Goal: Check status: Check status

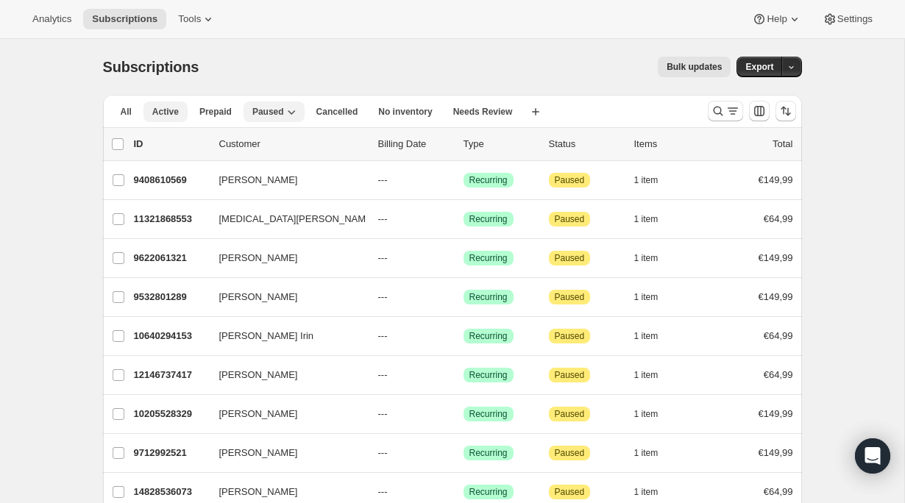
click at [167, 110] on span "Active" at bounding box center [165, 112] width 26 height 12
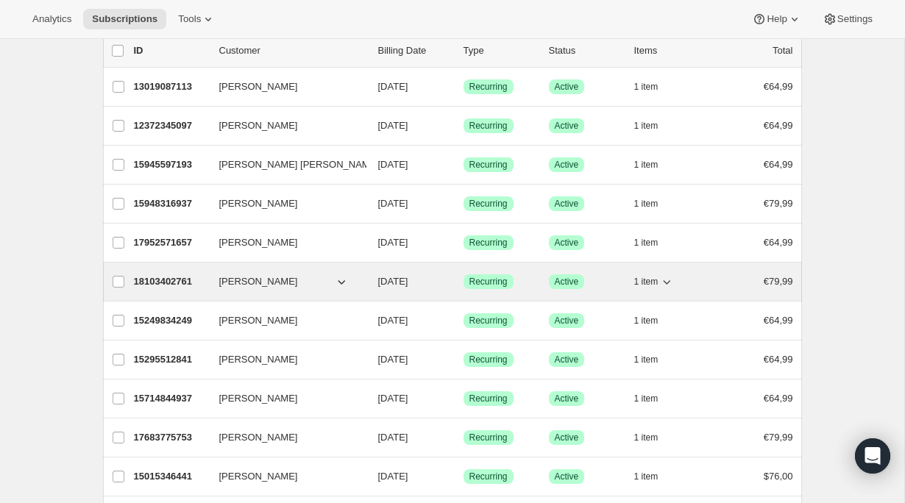
scroll to position [208, 0]
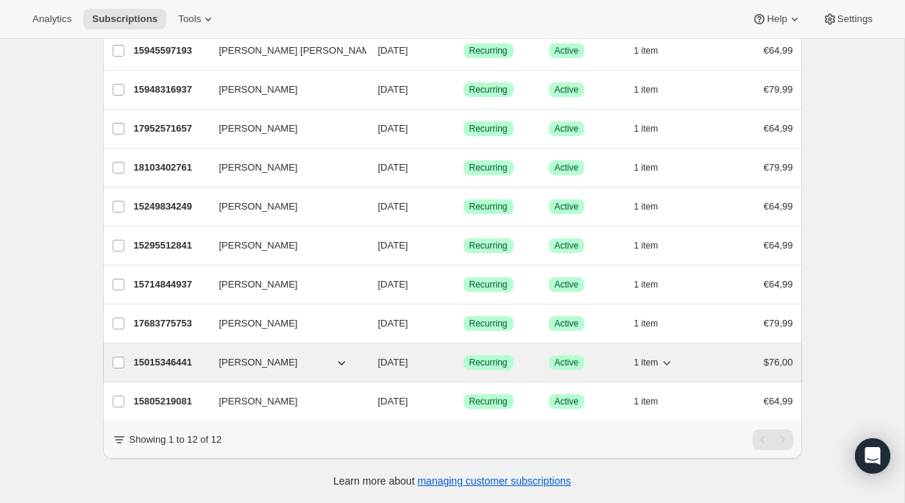
click at [166, 366] on p "15015346441" at bounding box center [171, 362] width 74 height 15
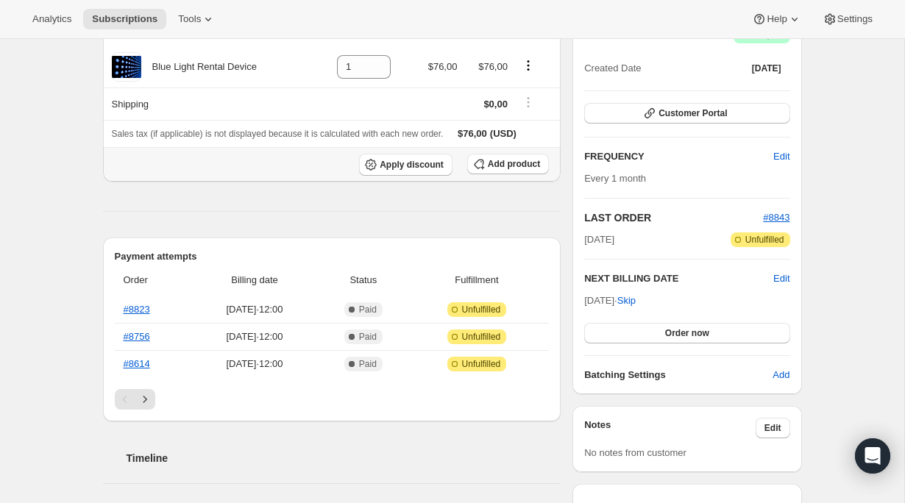
scroll to position [161, 0]
click at [146, 403] on icon "Next" at bounding box center [145, 399] width 15 height 15
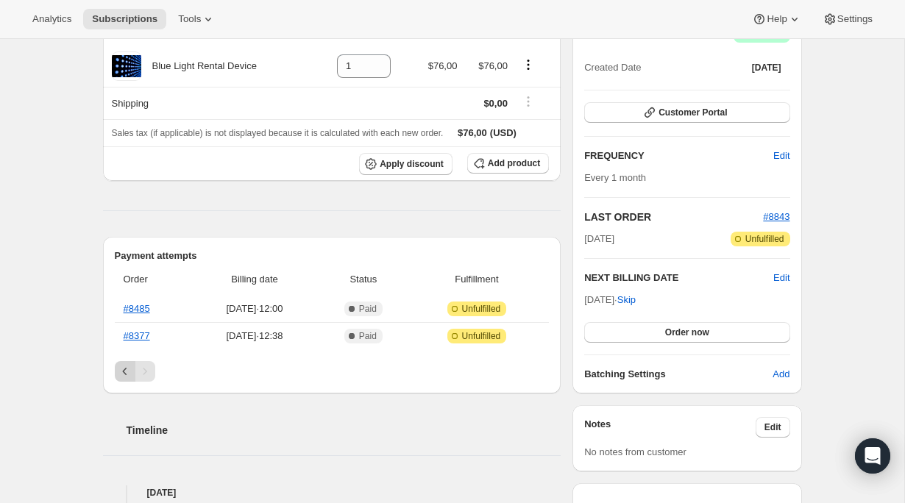
click at [122, 369] on icon "Previous" at bounding box center [125, 371] width 15 height 15
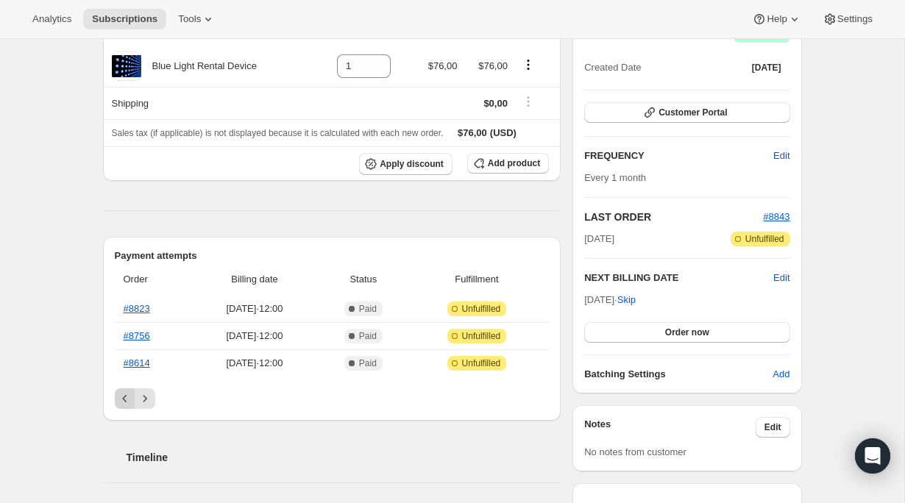
click at [127, 403] on icon "Previous" at bounding box center [125, 399] width 15 height 15
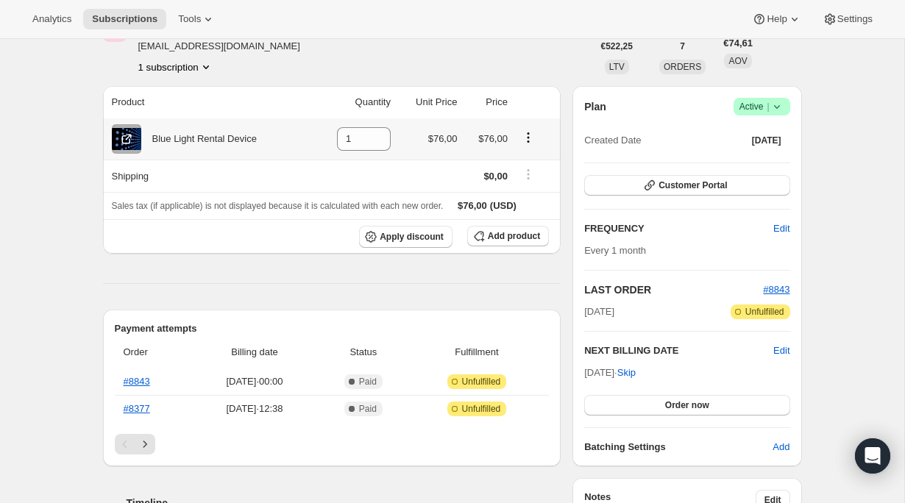
scroll to position [0, 0]
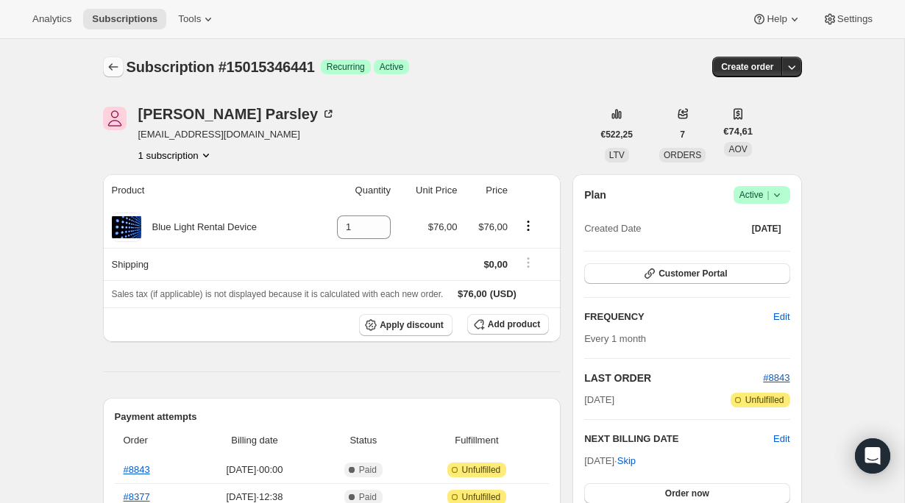
click at [115, 70] on icon "Subscriptions" at bounding box center [113, 67] width 15 height 15
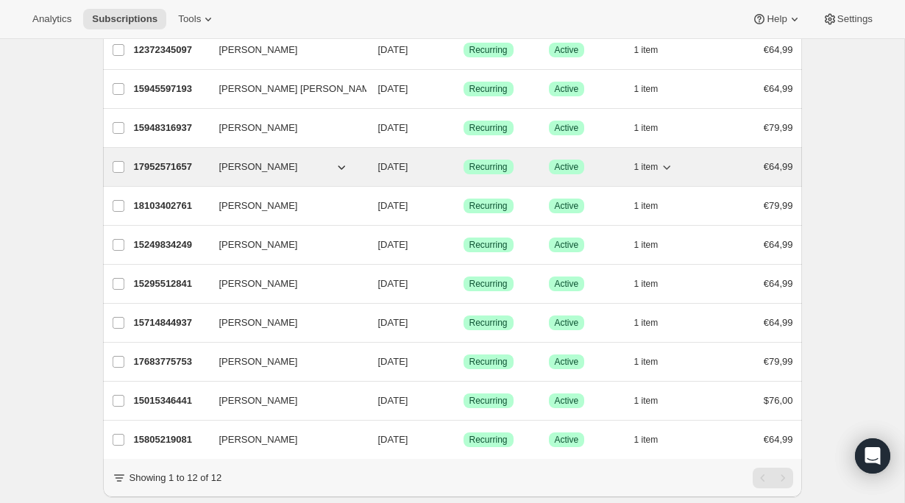
scroll to position [208, 0]
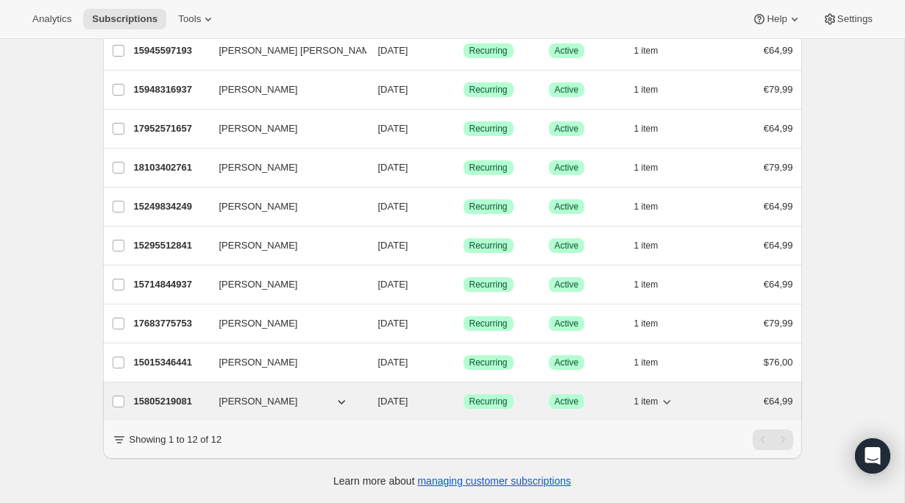
click at [152, 402] on p "15805219081" at bounding box center [171, 401] width 74 height 15
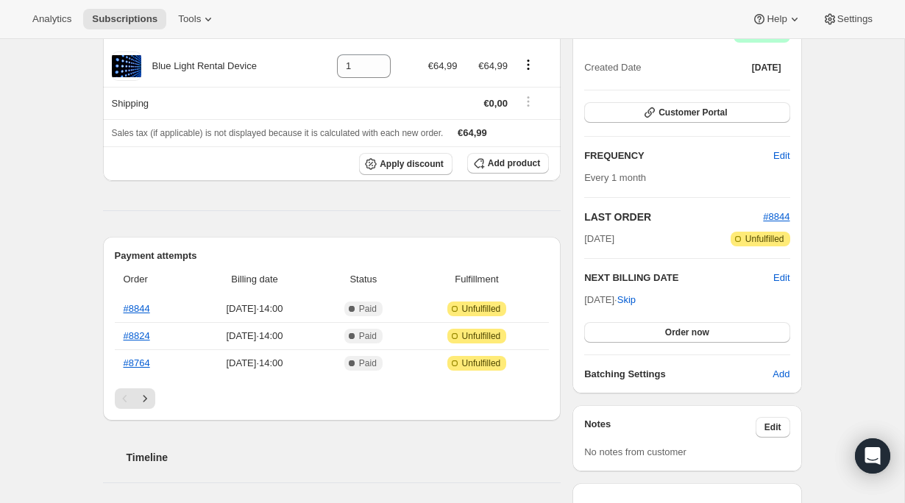
scroll to position [163, 0]
